Goal: Information Seeking & Learning: Check status

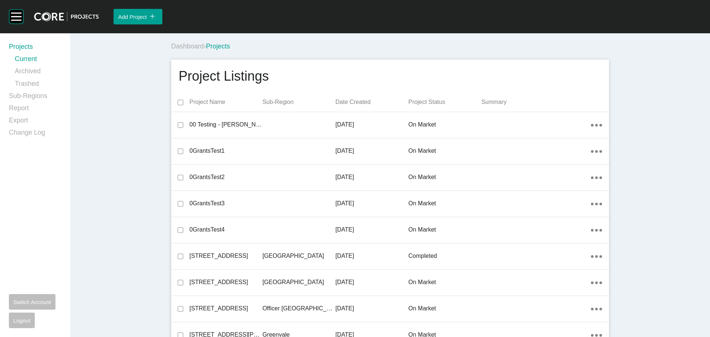
drag, startPoint x: 21, startPoint y: 108, endPoint x: 109, endPoint y: 80, distance: 91.6
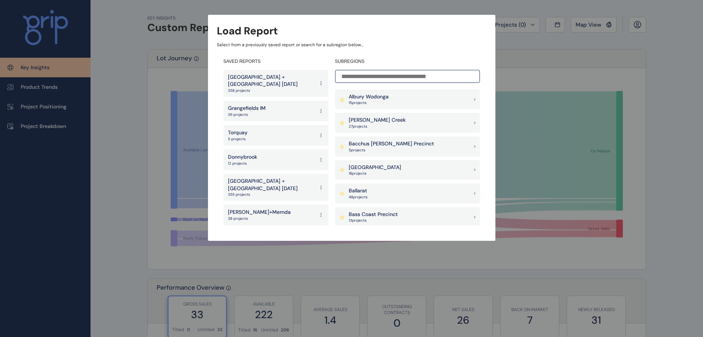
click at [391, 96] on div "Albury Wodonga 15 project s" at bounding box center [407, 99] width 145 height 20
click at [381, 118] on p "[PERSON_NAME] Creek" at bounding box center [377, 119] width 57 height 7
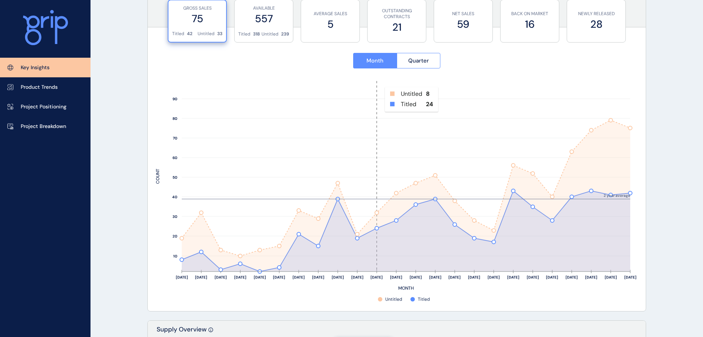
scroll to position [37, 0]
